Goal: Information Seeking & Learning: Learn about a topic

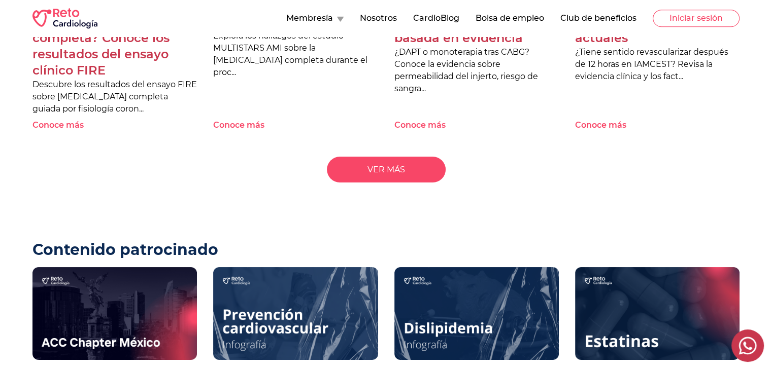
scroll to position [1066, 0]
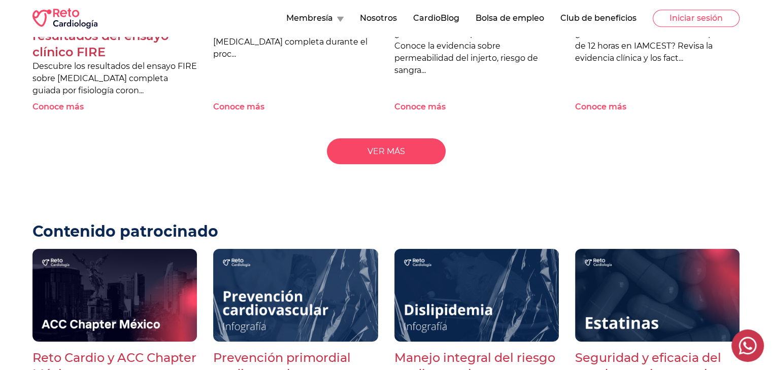
click at [373, 139] on link "VER MÁS" at bounding box center [386, 152] width 119 height 26
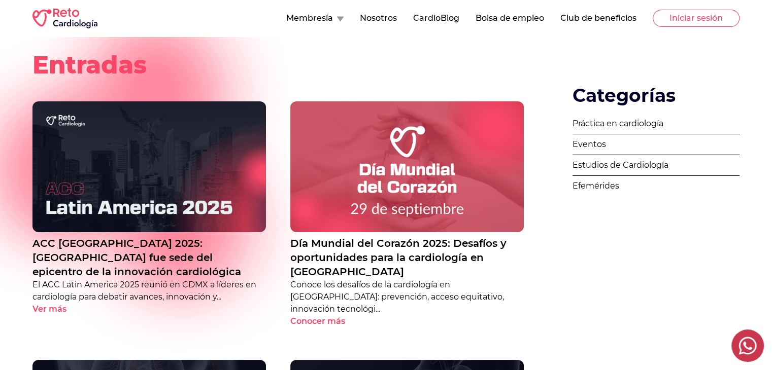
click at [625, 123] on link "Práctica en cardiología" at bounding box center [655, 124] width 167 height 21
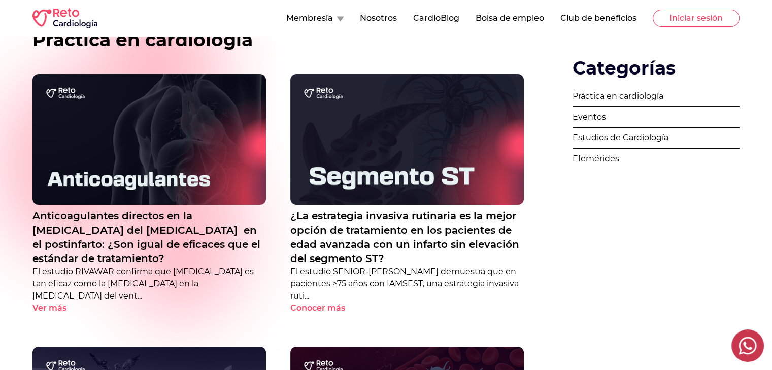
scroll to position [51, 0]
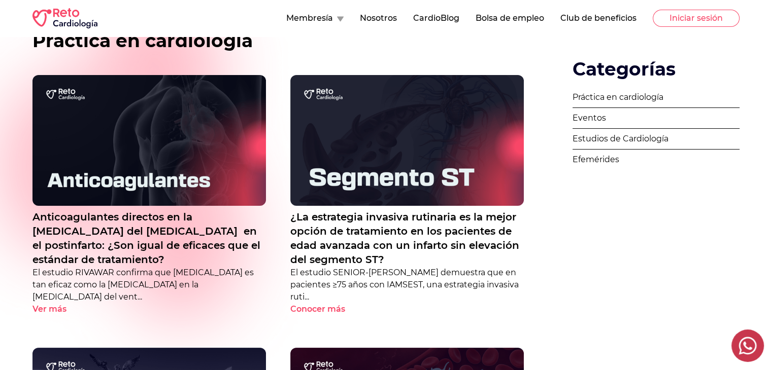
click at [624, 136] on link "Estudios de Cardiología" at bounding box center [655, 139] width 167 height 21
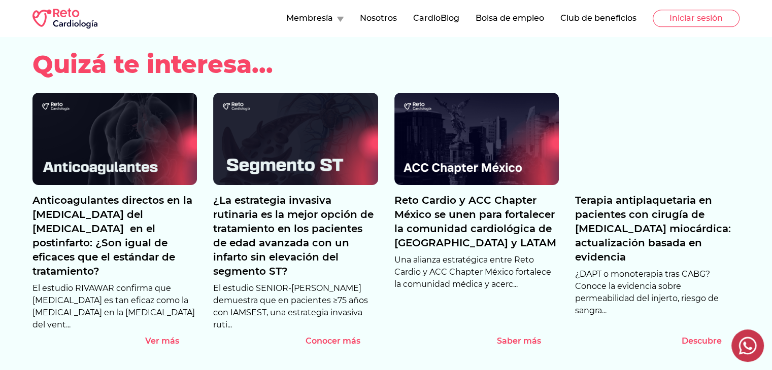
scroll to position [1421, 0]
